Goal: Find specific page/section: Find specific page/section

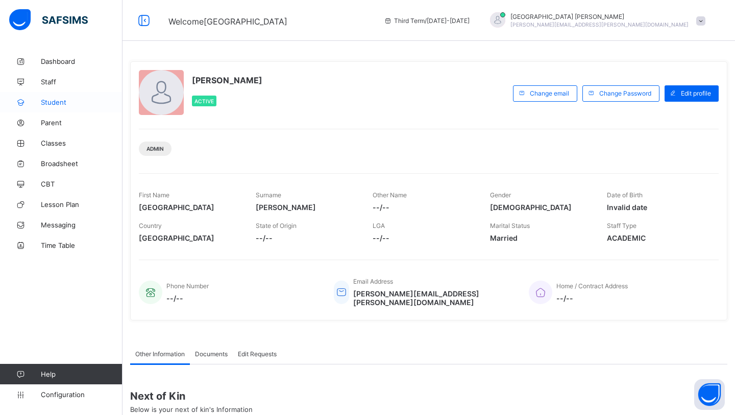
click at [60, 107] on link "Student" at bounding box center [61, 102] width 123 height 20
